Goal: Information Seeking & Learning: Learn about a topic

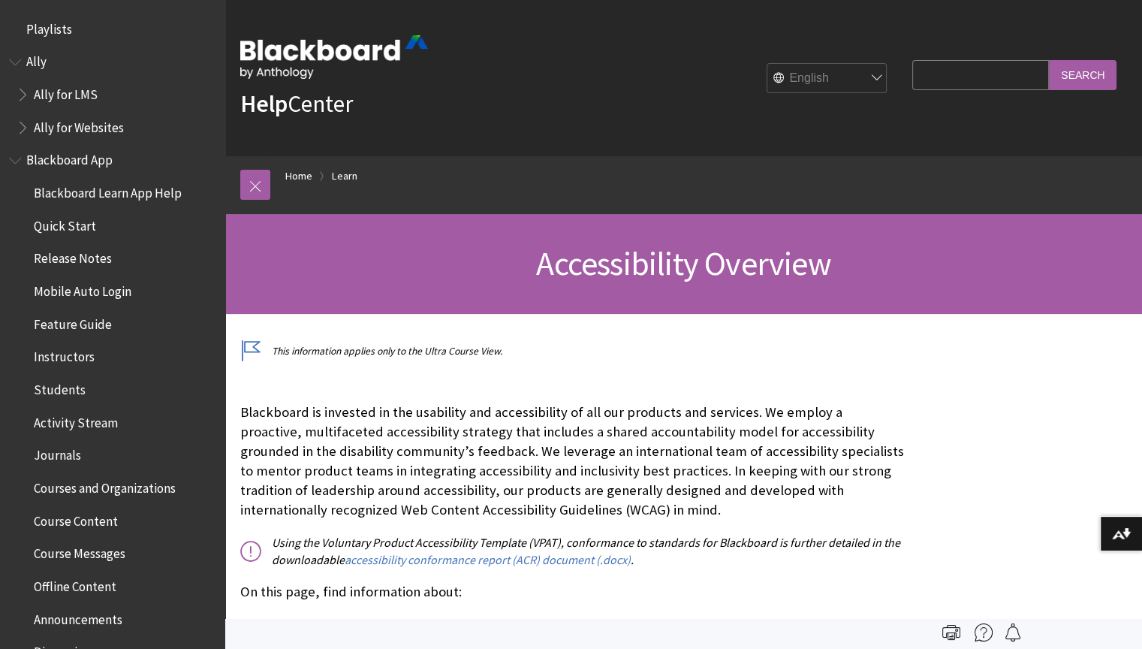
scroll to position [1305, 0]
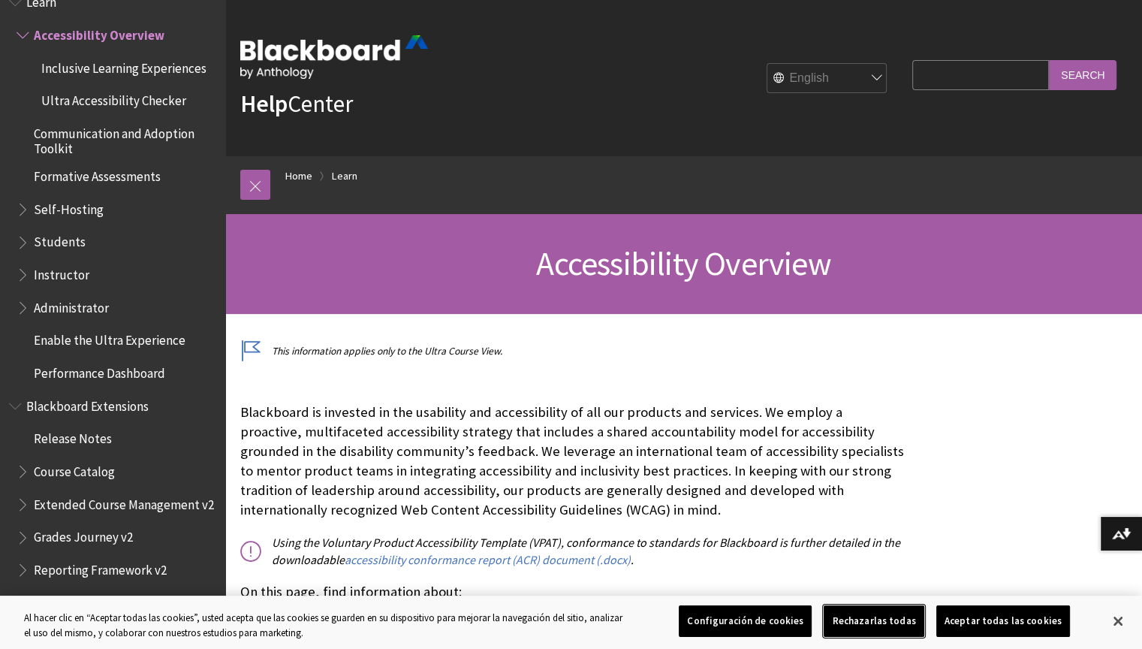
click at [880, 625] on button "Rechazarlas todas" at bounding box center [874, 621] width 100 height 32
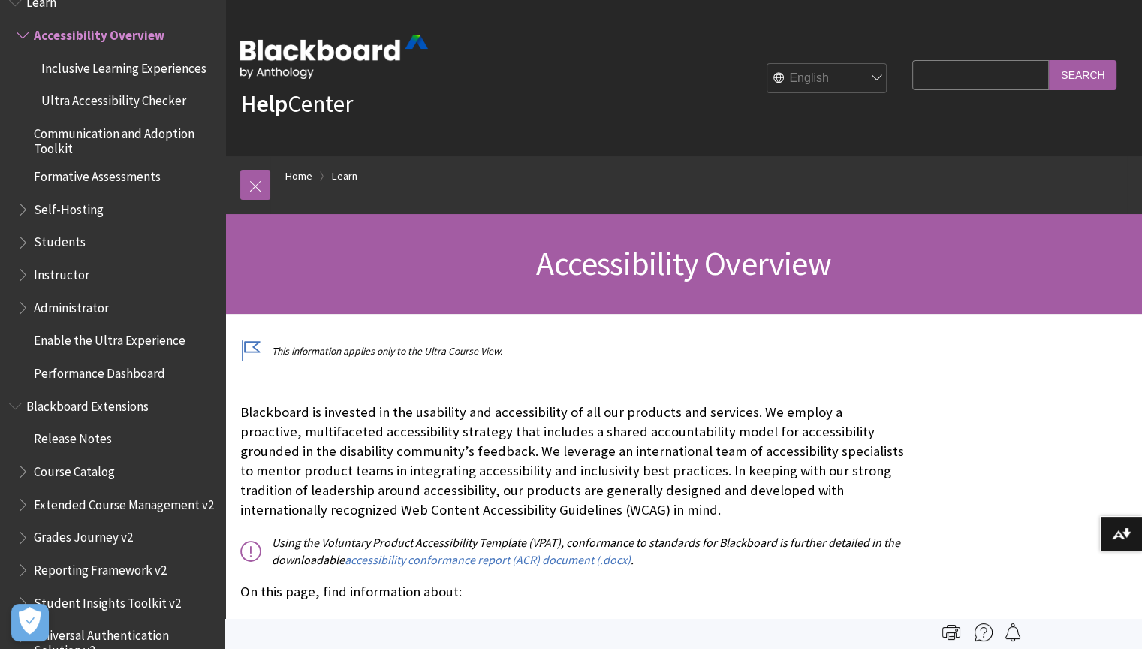
click at [796, 595] on p "On this page, find information about:" at bounding box center [572, 592] width 665 height 20
click at [1069, 633] on div at bounding box center [683, 634] width 917 height 31
click at [1135, 529] on button "Download alternative formats ..." at bounding box center [1121, 534] width 42 height 36
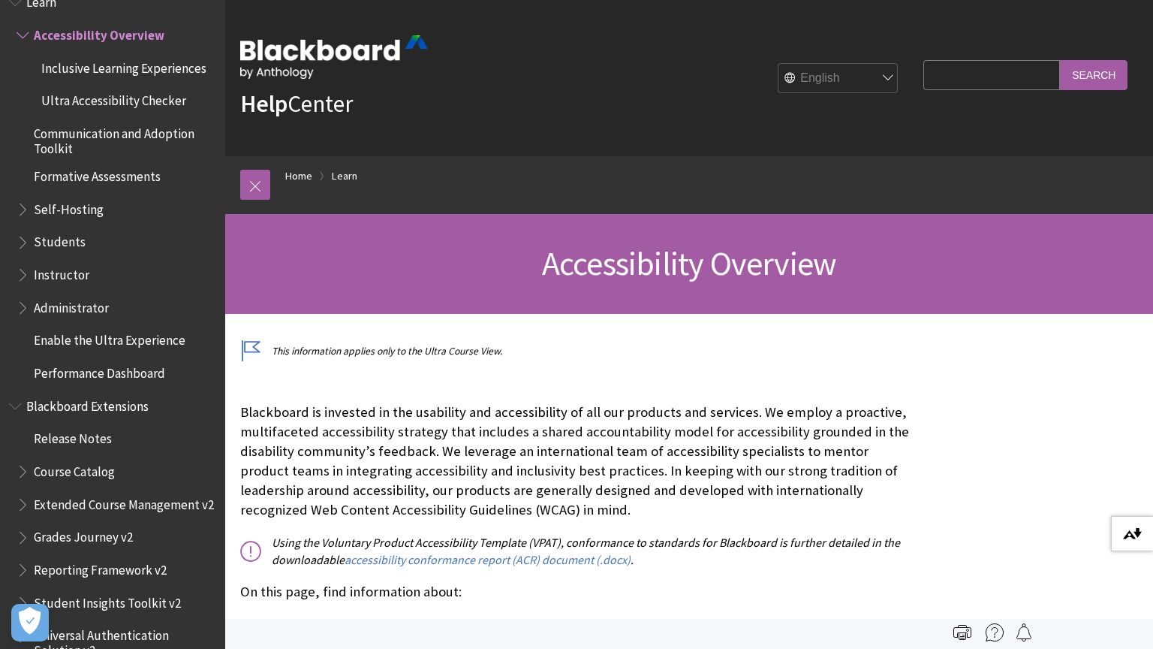
click at [1135, 529] on img at bounding box center [1132, 534] width 19 height 12
click at [1141, 531] on button "Download alternative formats ..." at bounding box center [1132, 534] width 42 height 36
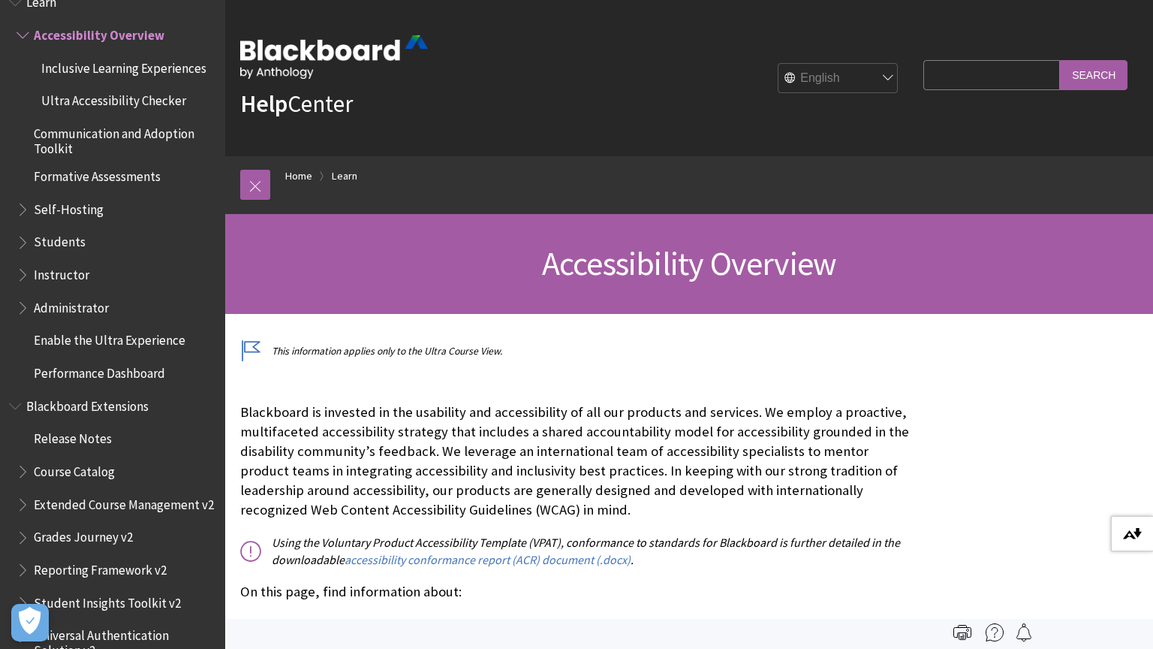
click at [1132, 532] on img at bounding box center [1132, 534] width 19 height 12
click at [501, 626] on div at bounding box center [689, 634] width 928 height 31
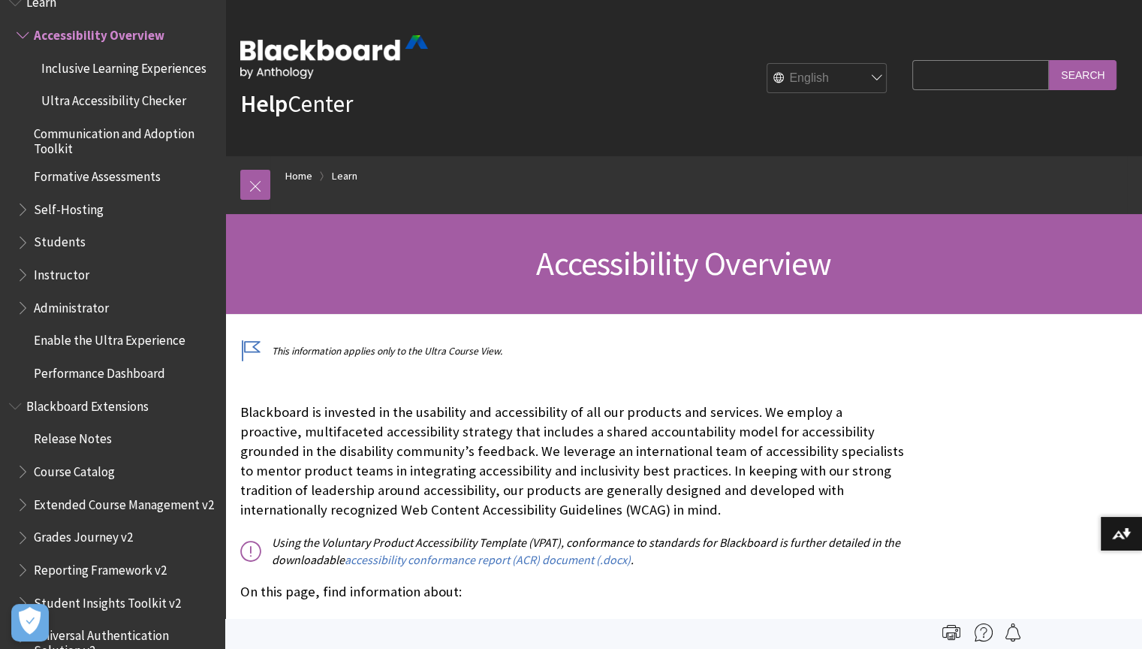
click at [856, 79] on select "English عربية Català Cymraeg Deutsch Español Suomi Français עברית Italiano 日本語 …" at bounding box center [827, 79] width 120 height 30
click at [820, 77] on select "English عربية Català Cymraeg Deutsch Español Suomi Français עברית Italiano 日本語 …" at bounding box center [827, 79] width 120 height 30
select select "/es-es/Learn/Accessibility_Overview"
click at [832, 108] on div "Help Center English عربية Català Cymraeg Deutsch Español Suomi Français עברית I…" at bounding box center [683, 78] width 917 height 156
click at [865, 77] on select "English عربية Català Cymraeg Deutsch Español Suomi Français עברית Italiano 日本語 …" at bounding box center [827, 79] width 120 height 30
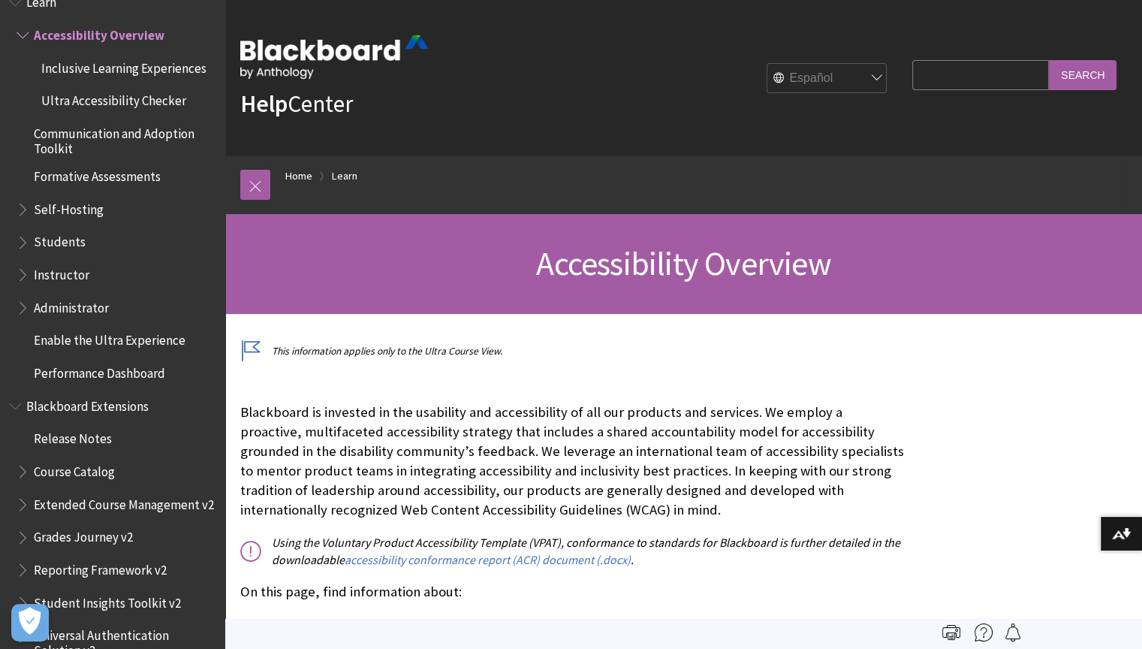
click at [767, 64] on select "English عربية Català Cymraeg Deutsch Español Suomi Français עברית Italiano 日本語 …" at bounding box center [827, 79] width 120 height 30
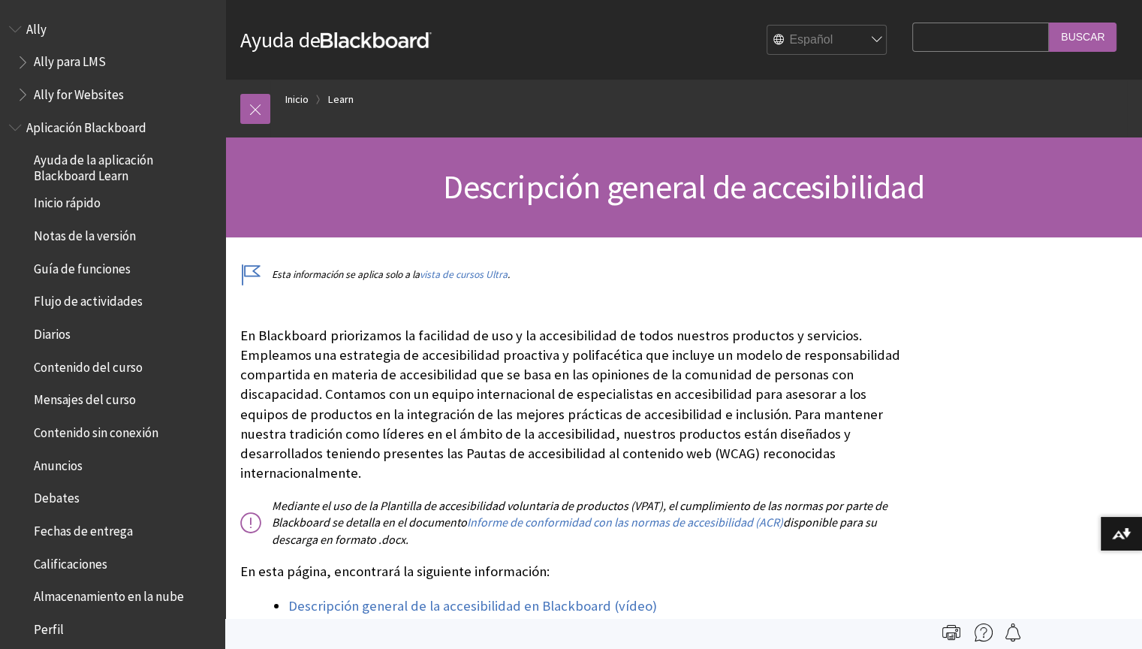
scroll to position [1044, 0]
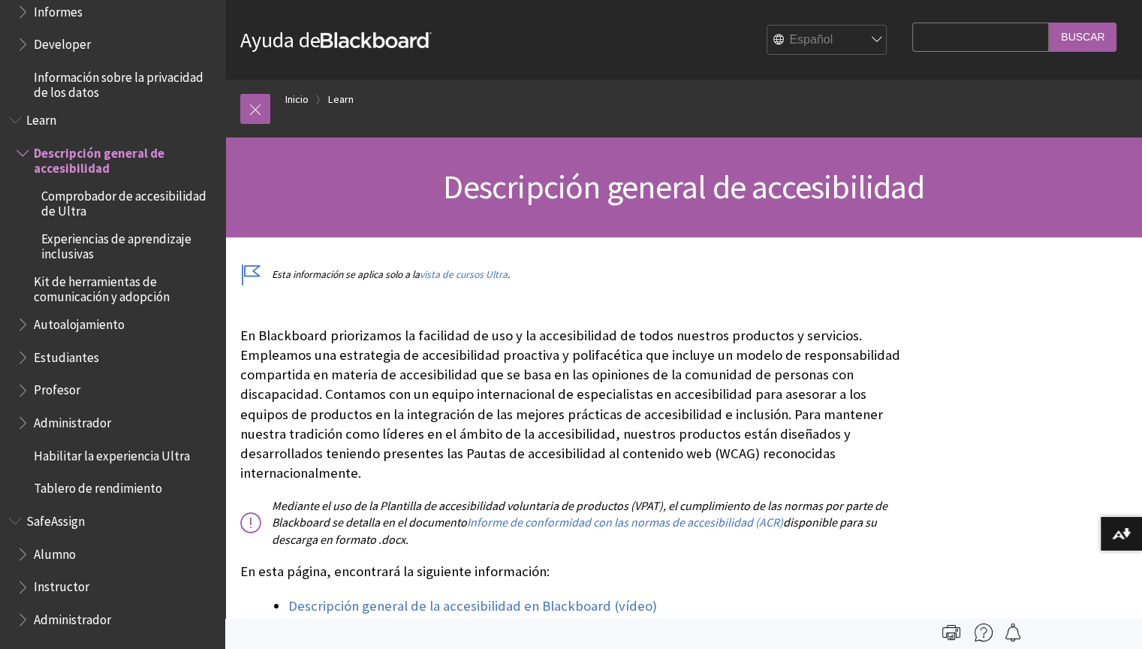
click at [21, 12] on span "Book outline for Anthology Illuminate" at bounding box center [25, 8] width 16 height 19
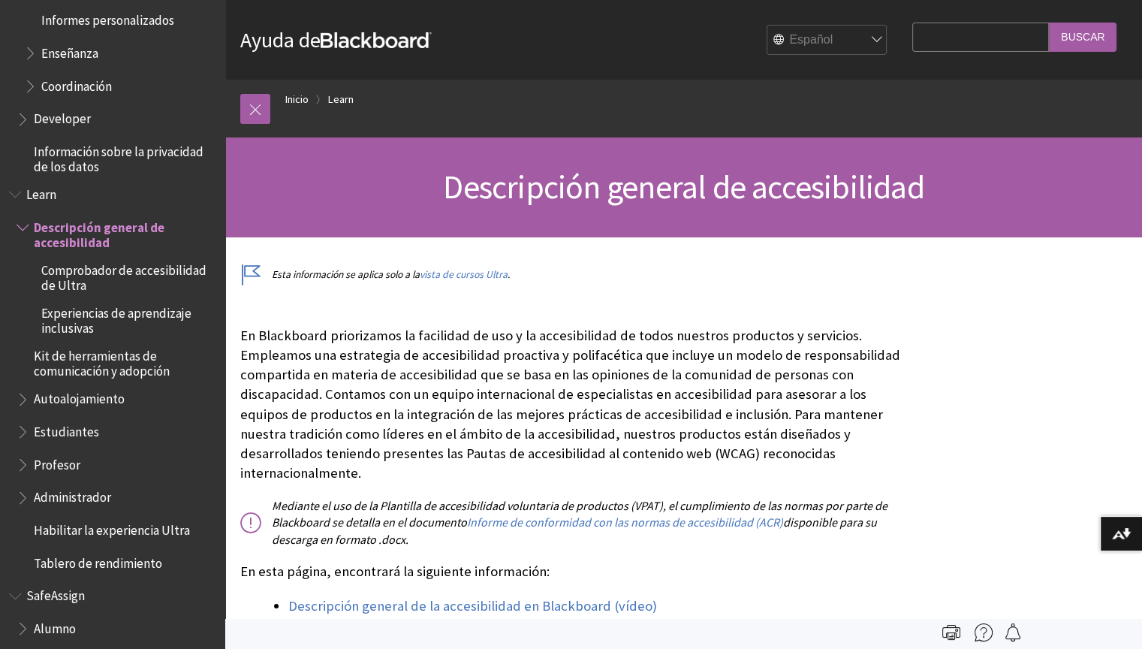
scroll to position [1326, 0]
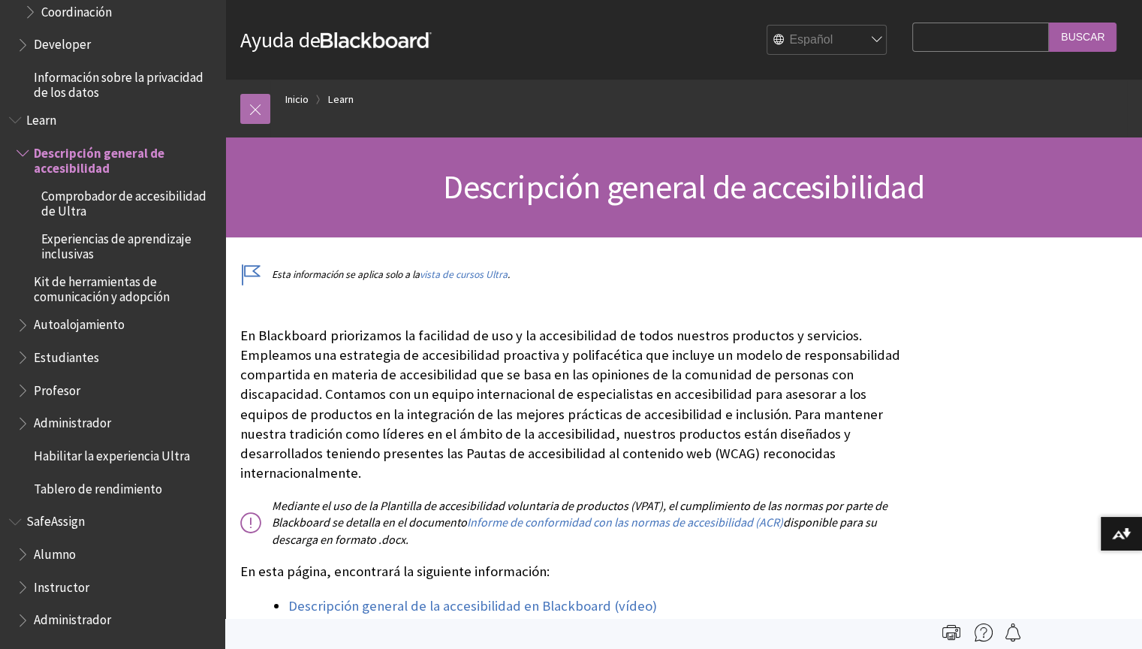
click at [260, 113] on link at bounding box center [255, 109] width 30 height 30
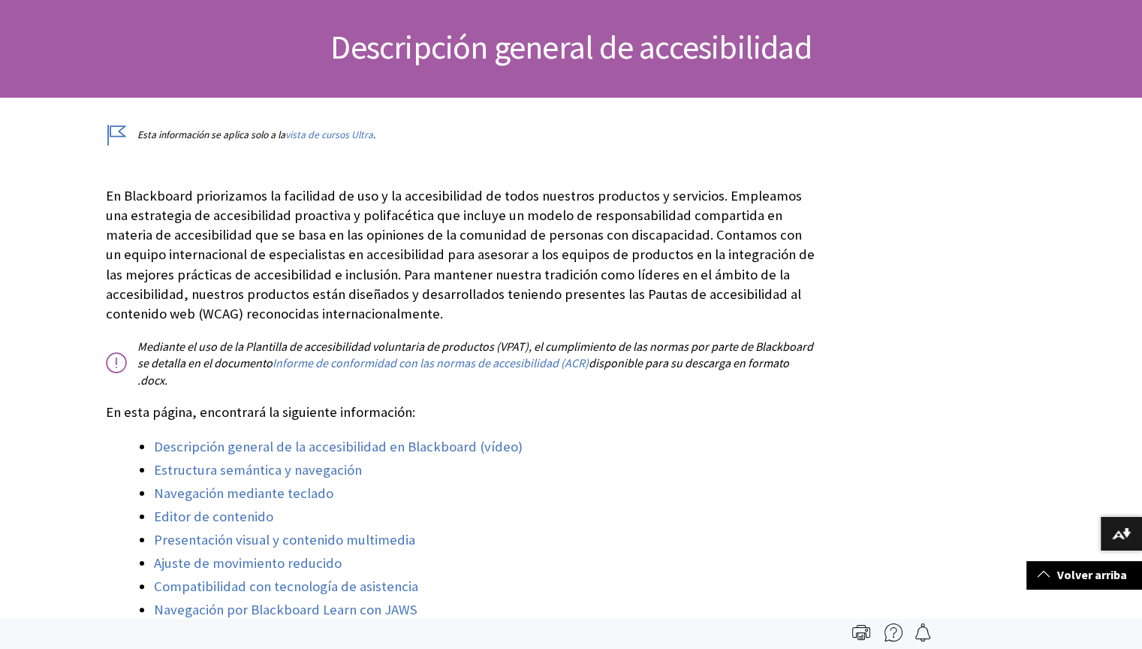
scroll to position [0, 0]
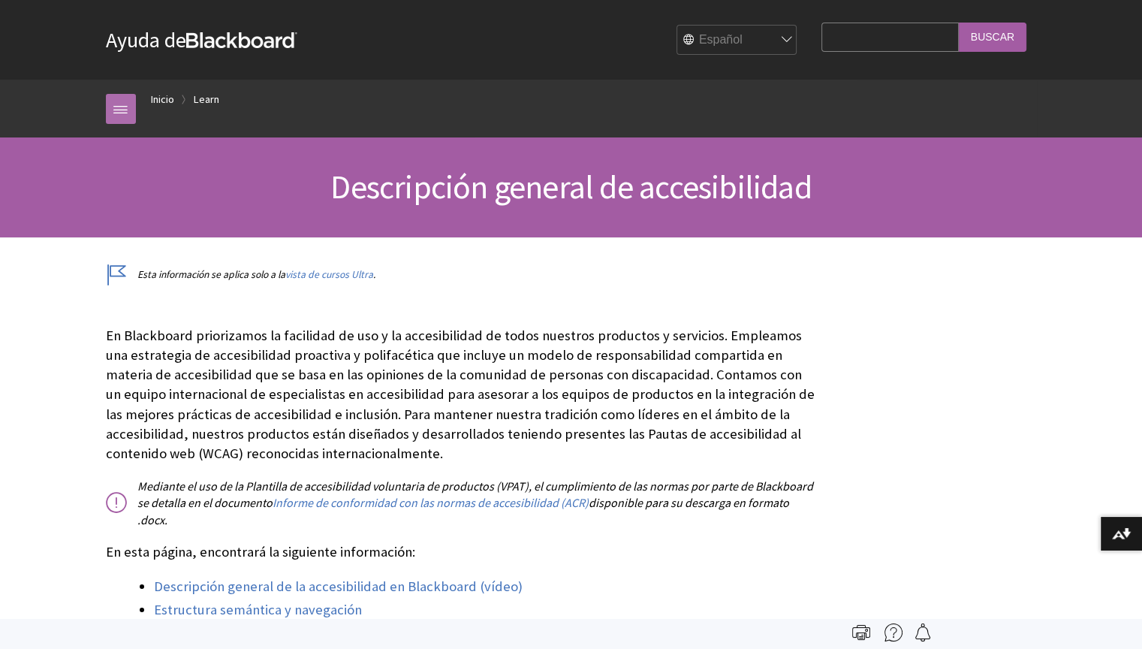
click at [122, 105] on link at bounding box center [121, 109] width 30 height 30
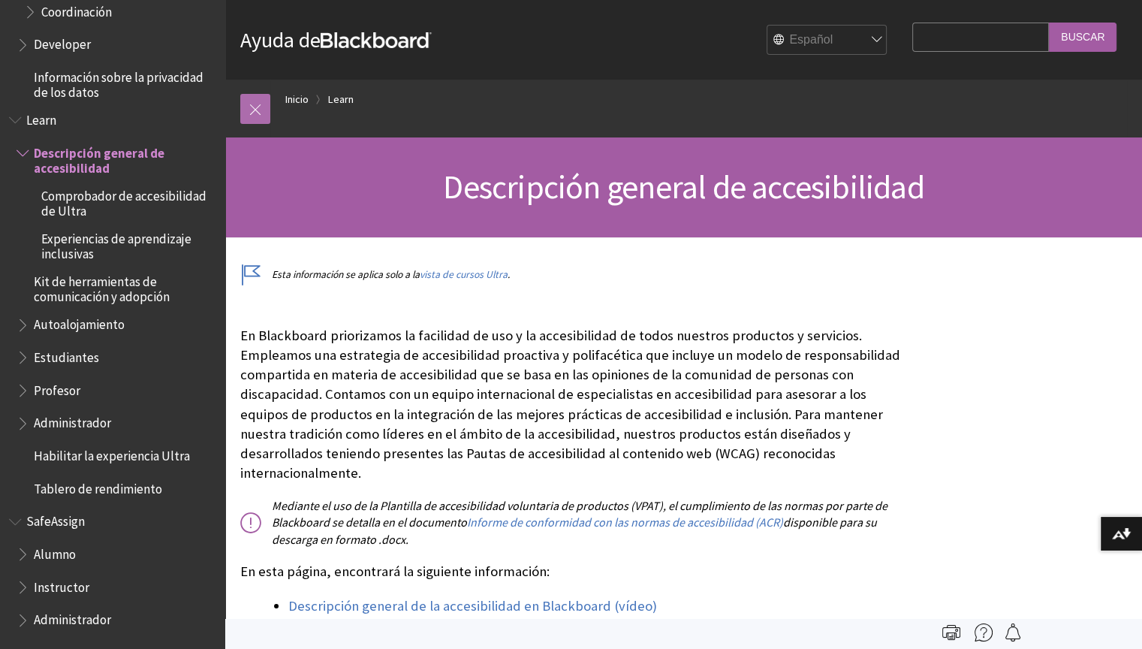
click at [252, 110] on link at bounding box center [255, 109] width 30 height 30
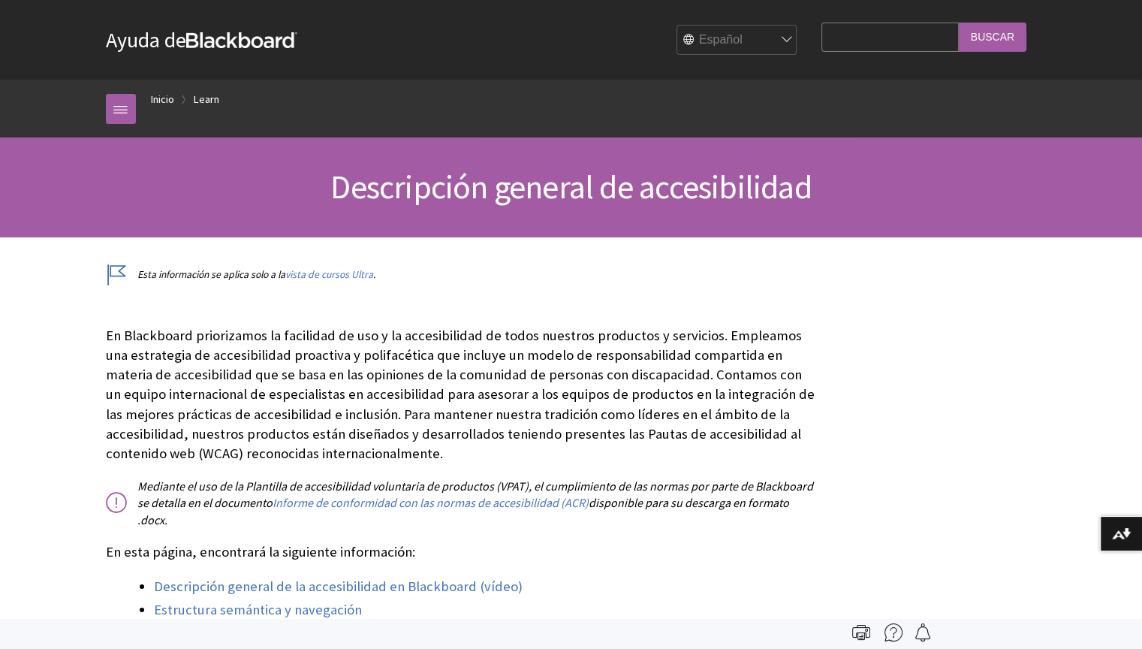
click at [164, 279] on p "Esta información se aplica solo a la vista de cursos Ultra ." at bounding box center [460, 274] width 709 height 14
drag, startPoint x: 1009, startPoint y: 351, endPoint x: 869, endPoint y: 84, distance: 301.3
click at [869, 84] on ol "Inicio Learn" at bounding box center [586, 102] width 901 height 44
click at [119, 110] on link at bounding box center [121, 109] width 30 height 30
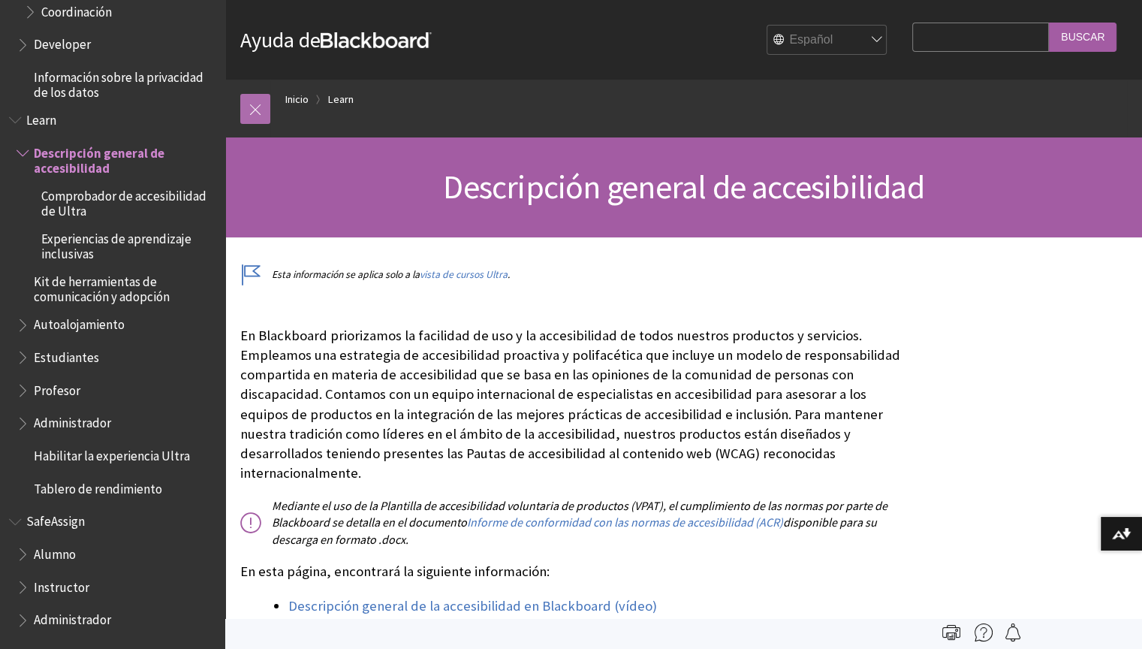
click at [246, 114] on link at bounding box center [255, 109] width 30 height 30
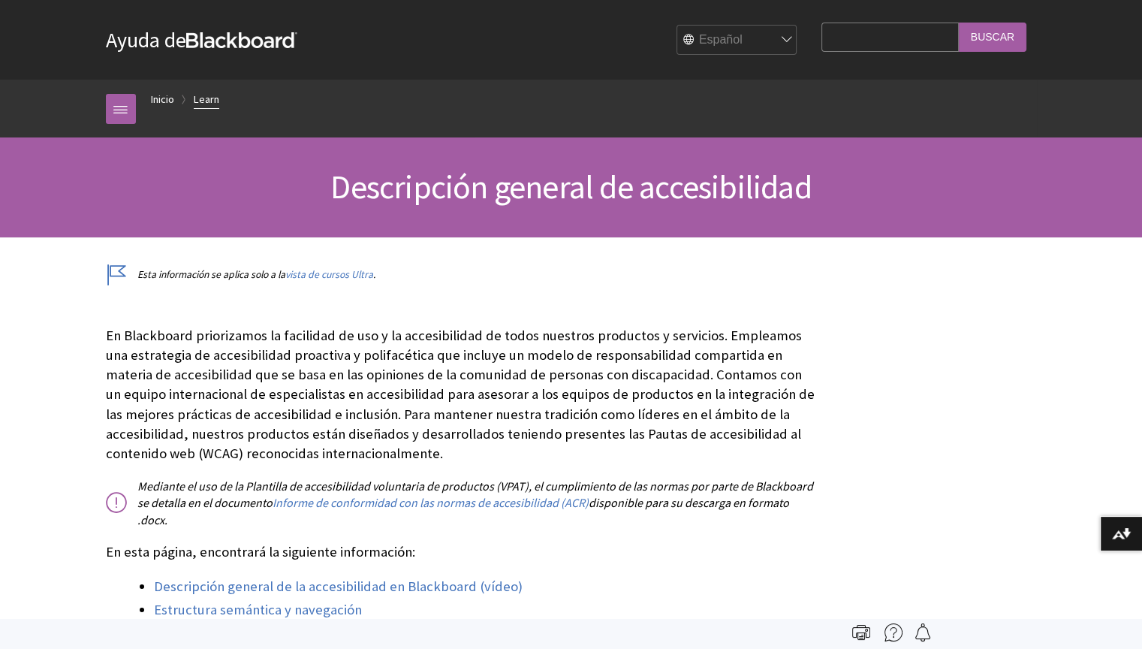
click at [216, 103] on link "Learn" at bounding box center [207, 99] width 26 height 19
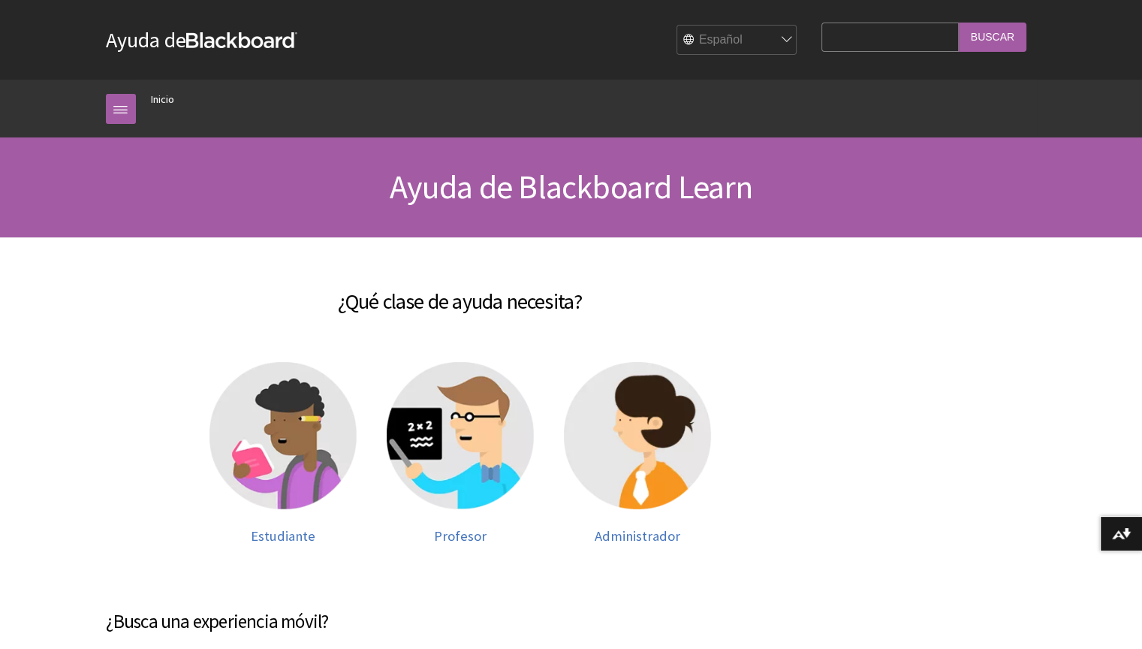
scroll to position [568, 0]
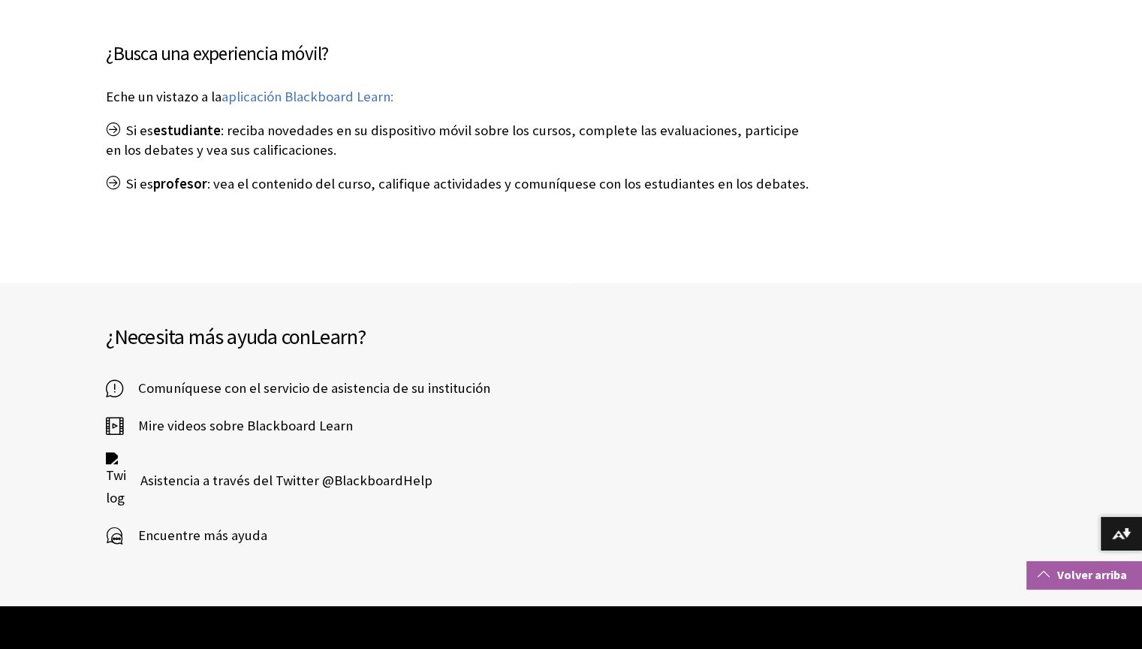
click at [1093, 579] on link "Volver arriba" at bounding box center [1084, 575] width 116 height 28
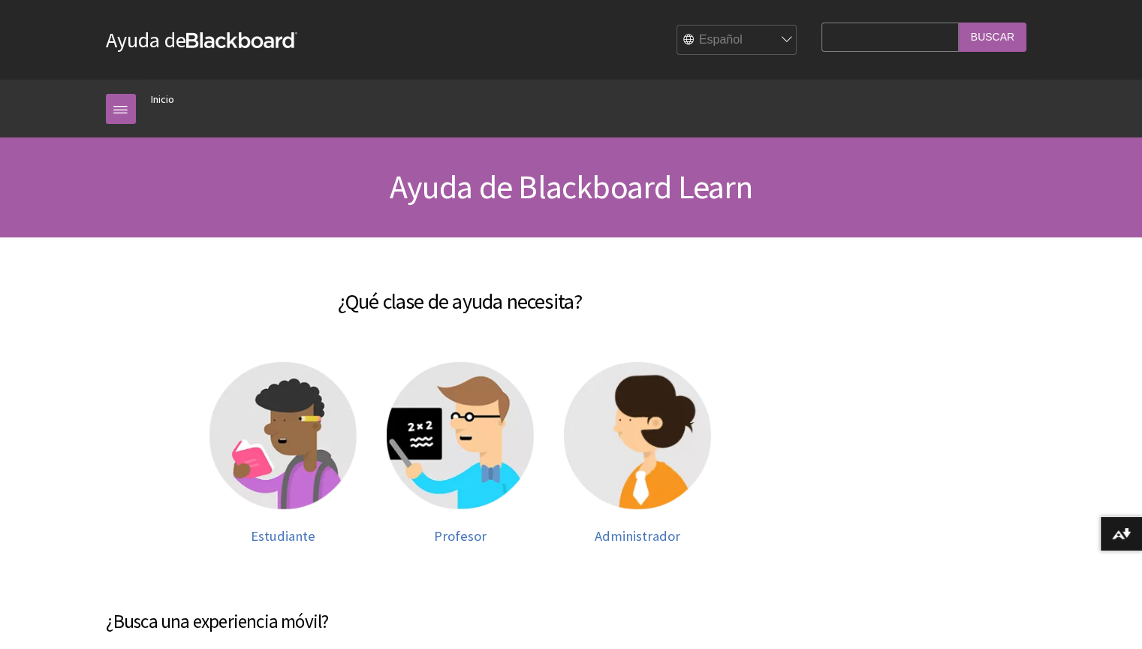
scroll to position [568, 0]
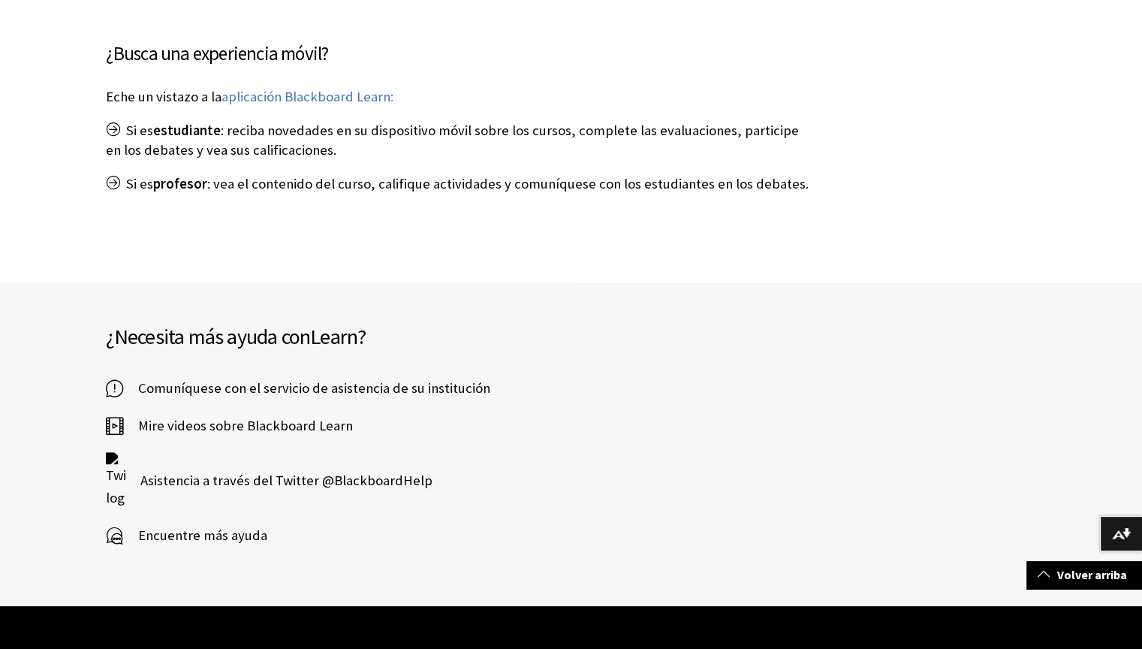
click at [125, 342] on h2 "¿Necesita más ayuda con Learn ?" at bounding box center [339, 337] width 466 height 32
click at [69, 173] on div "Pasar al contenido principal Ayuda de Blackboard Ayuda de Bb English عربية Cata…" at bounding box center [571, 142] width 1142 height 1421
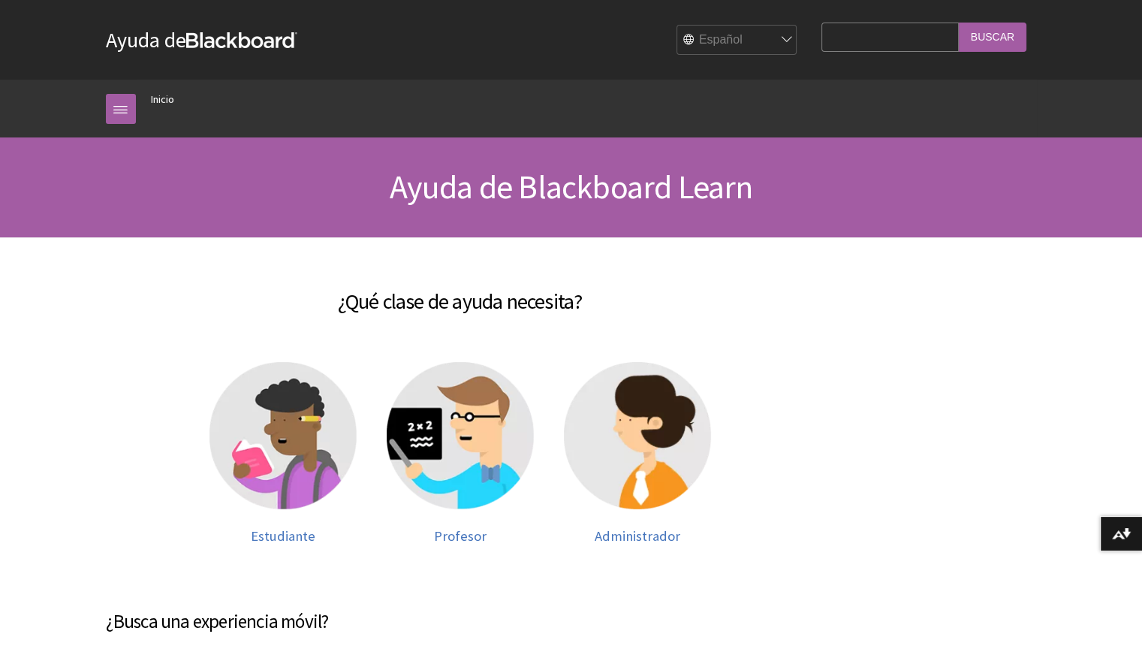
click at [161, 234] on div "Ayuda de Blackboard Learn" at bounding box center [571, 187] width 1142 height 100
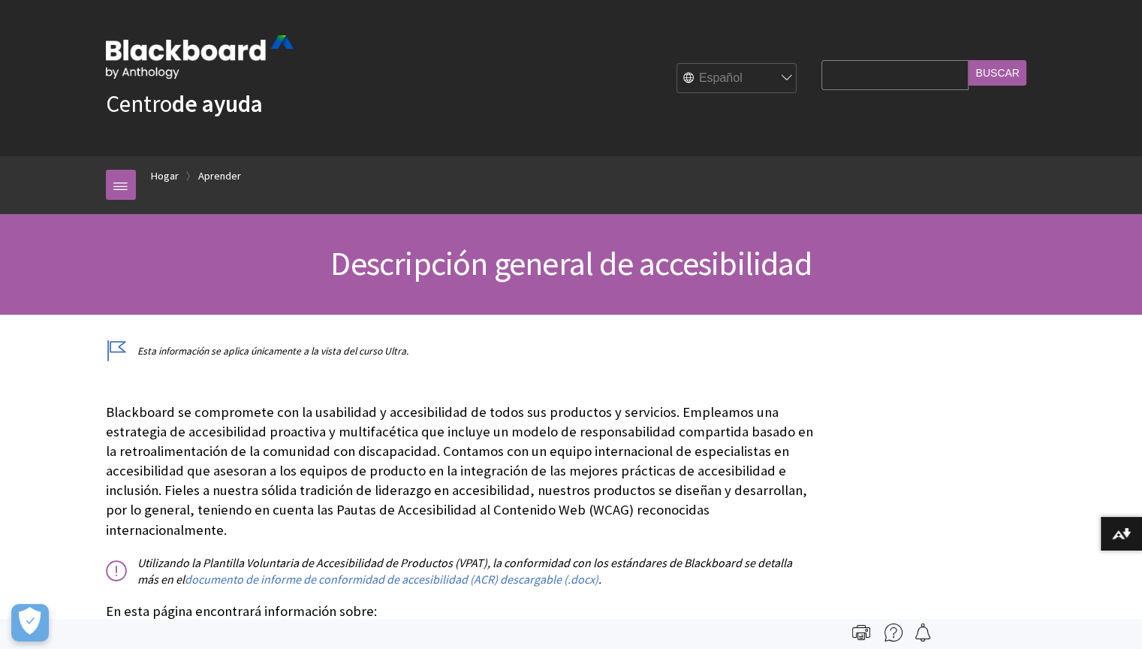
click at [322, 287] on div "Descripción general de accesibilidad" at bounding box center [571, 264] width 1142 height 100
click at [243, 295] on div "Descripción general de accesibilidad" at bounding box center [571, 264] width 1142 height 100
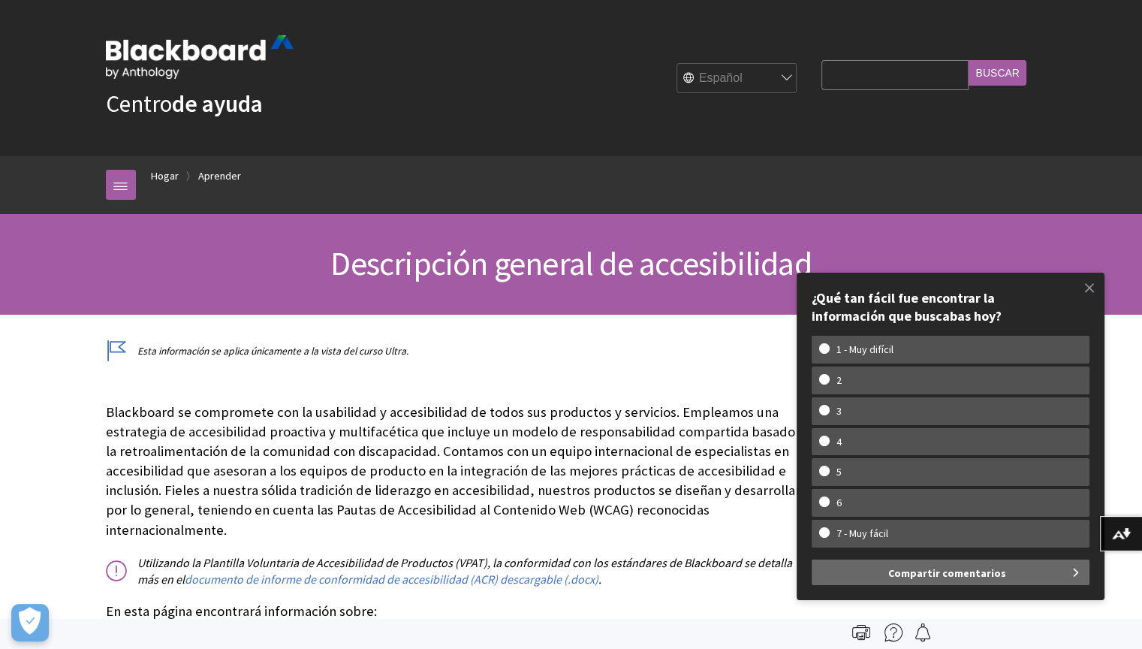
drag, startPoint x: 886, startPoint y: 214, endPoint x: 966, endPoint y: 215, distance: 79.6
click at [966, 215] on div "Descripción general de accesibilidad" at bounding box center [571, 264] width 1142 height 100
click at [1088, 290] on span at bounding box center [1090, 288] width 32 height 32
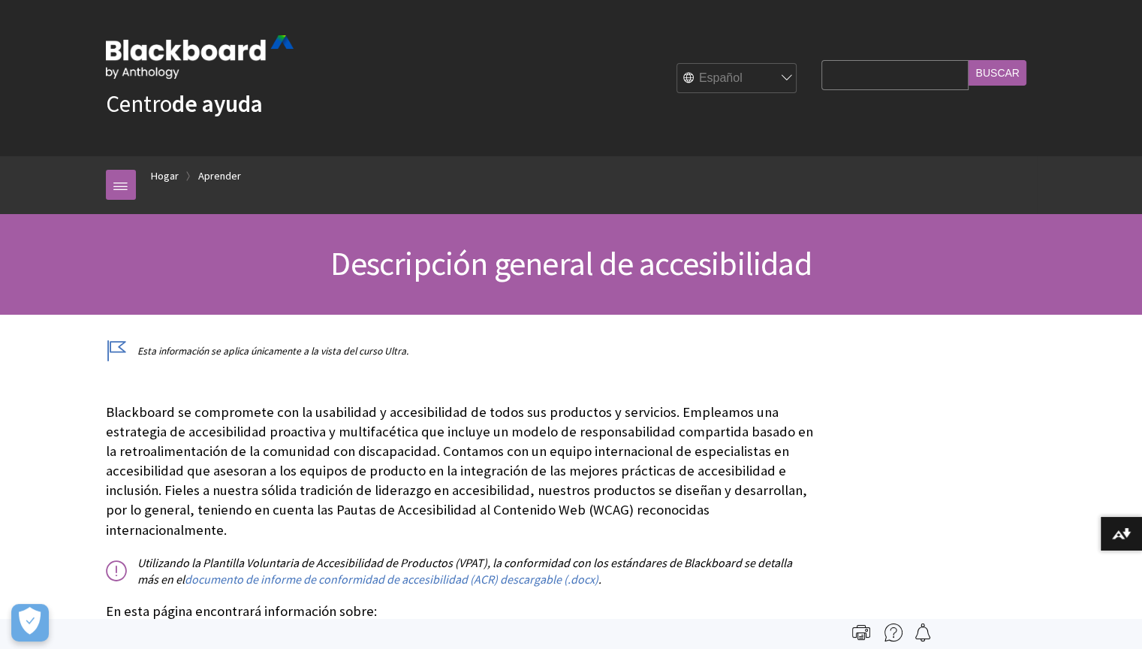
drag, startPoint x: 0, startPoint y: 0, endPoint x: 607, endPoint y: 158, distance: 627.8
click at [607, 158] on ol "Hogar Aprender" at bounding box center [586, 178] width 901 height 44
